Goal: Task Accomplishment & Management: Use online tool/utility

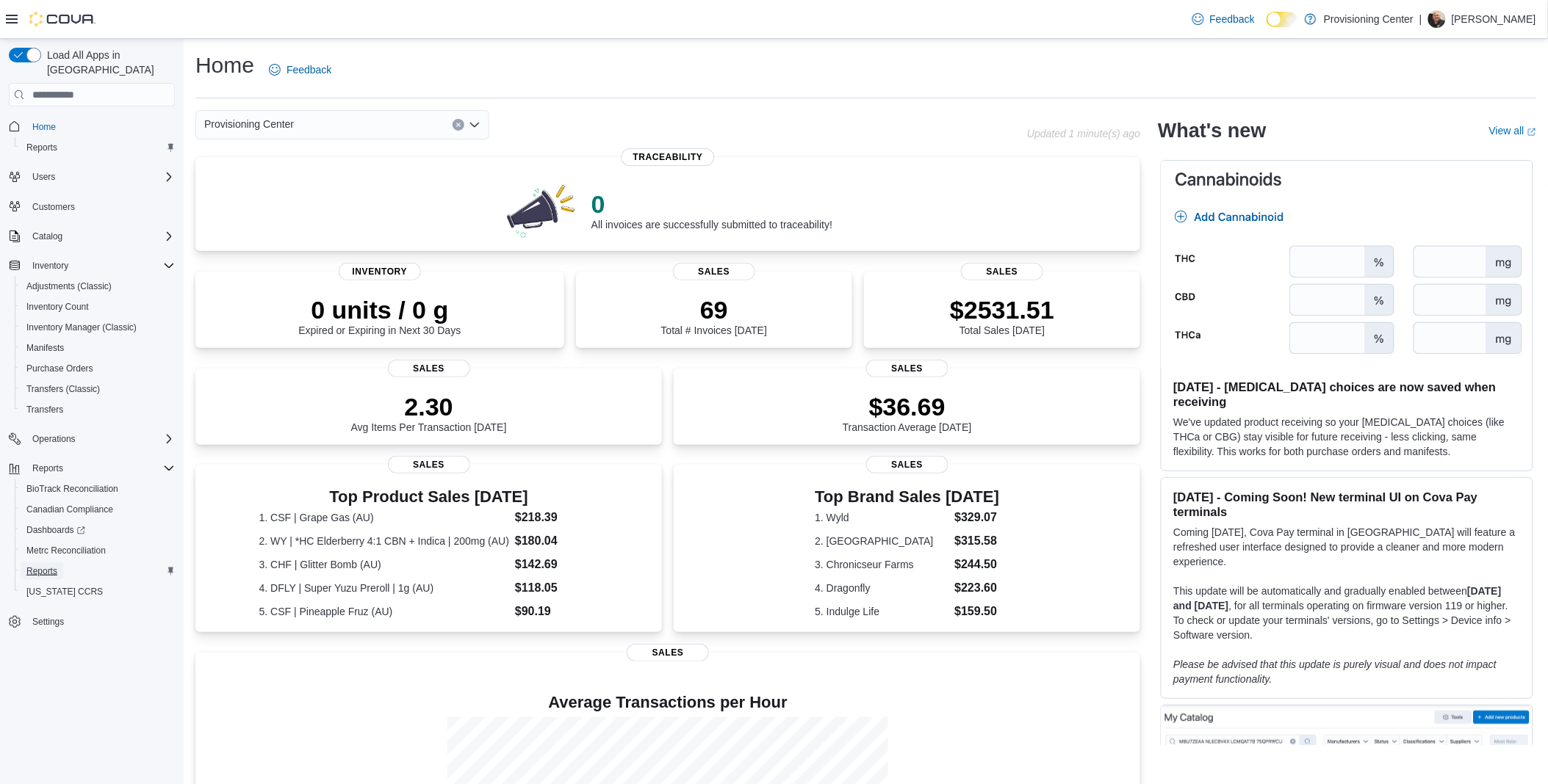
click at [50, 566] on span "Reports" at bounding box center [41, 571] width 30 height 11
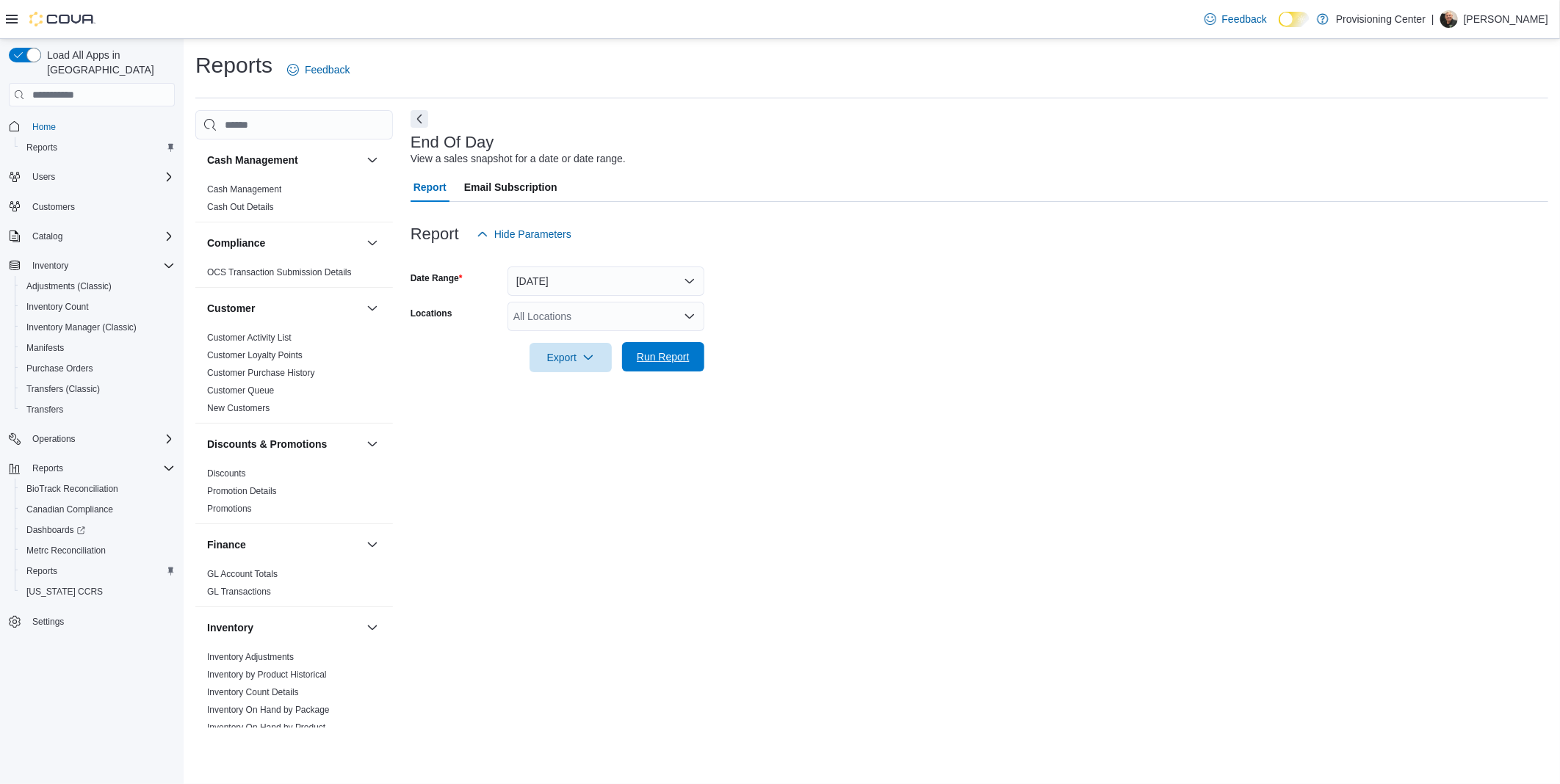
click at [662, 356] on span "Run Report" at bounding box center [663, 357] width 53 height 15
